Goal: Task Accomplishment & Management: Manage account settings

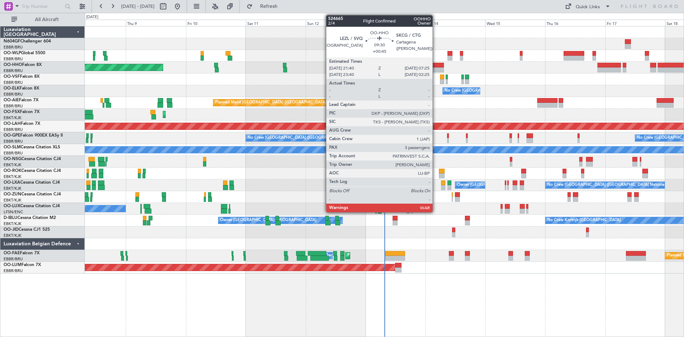
click at [436, 67] on div at bounding box center [431, 65] width 25 height 5
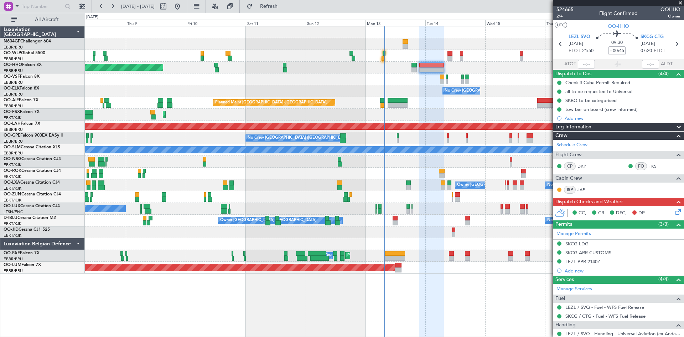
click at [256, 81] on div at bounding box center [384, 79] width 599 height 12
click at [573, 34] on span "LEZL SVQ" at bounding box center [580, 36] width 22 height 7
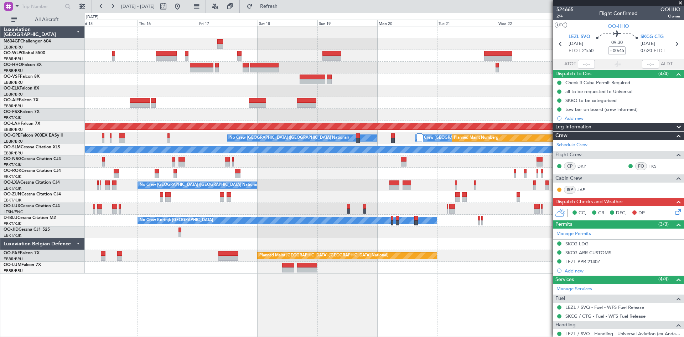
click at [76, 207] on div "No Crew [GEOGRAPHIC_DATA] ([GEOGRAPHIC_DATA] National) Planned [GEOGRAPHIC_DATA…" at bounding box center [342, 175] width 684 height 324
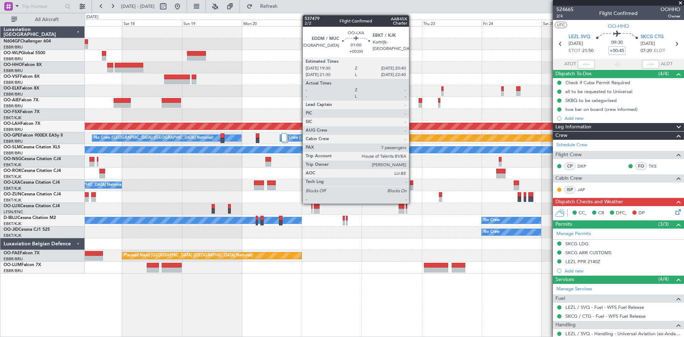
click at [412, 186] on div at bounding box center [411, 187] width 3 height 5
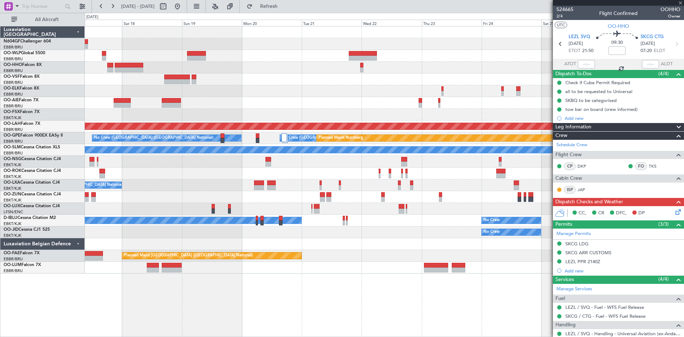
type input "7"
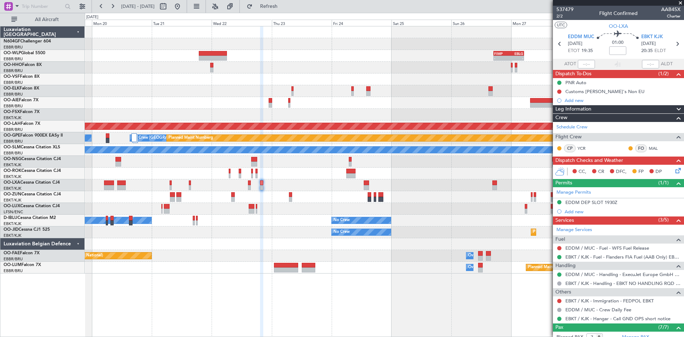
click at [77, 207] on div "- - FIMP 17:00 Z EBLG 05:10 Z Planned [GEOGRAPHIC_DATA][PERSON_NAME]-[GEOGRAPHI…" at bounding box center [342, 175] width 684 height 324
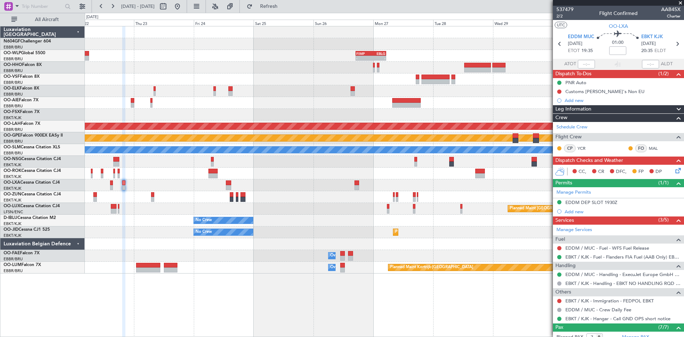
click at [89, 195] on div at bounding box center [384, 197] width 599 height 12
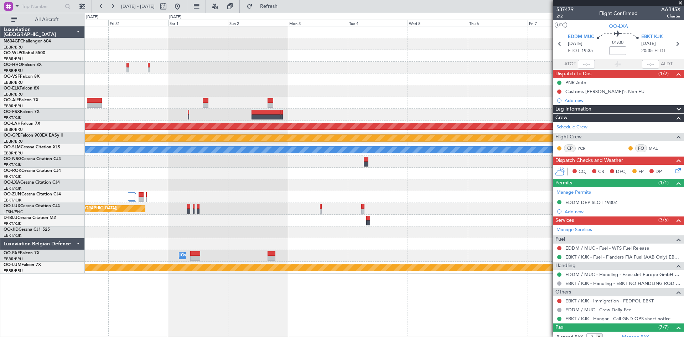
click at [87, 200] on div "Planned Maint [PERSON_NAME]-[GEOGRAPHIC_DATA][PERSON_NAME] ([GEOGRAPHIC_DATA][P…" at bounding box center [384, 149] width 599 height 247
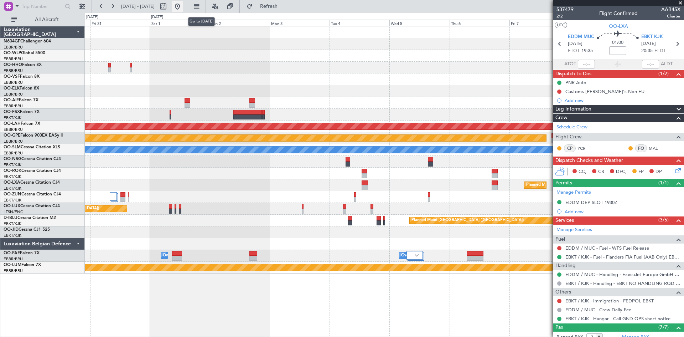
click at [183, 6] on button at bounding box center [177, 6] width 11 height 11
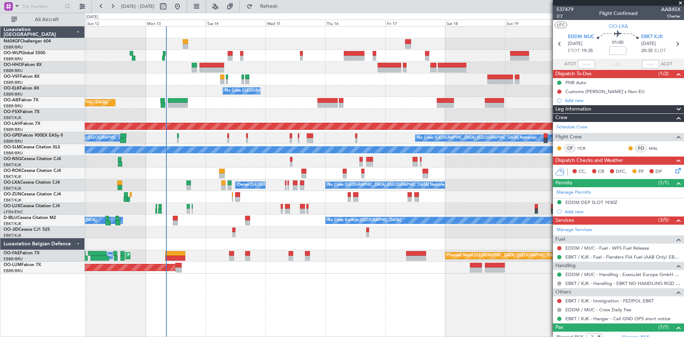
click at [485, 316] on div "Planned Maint Geneva (Cointrin) No Crew [GEOGRAPHIC_DATA] (Brussels National) P…" at bounding box center [384, 181] width 599 height 311
